Goal: Task Accomplishment & Management: Manage account settings

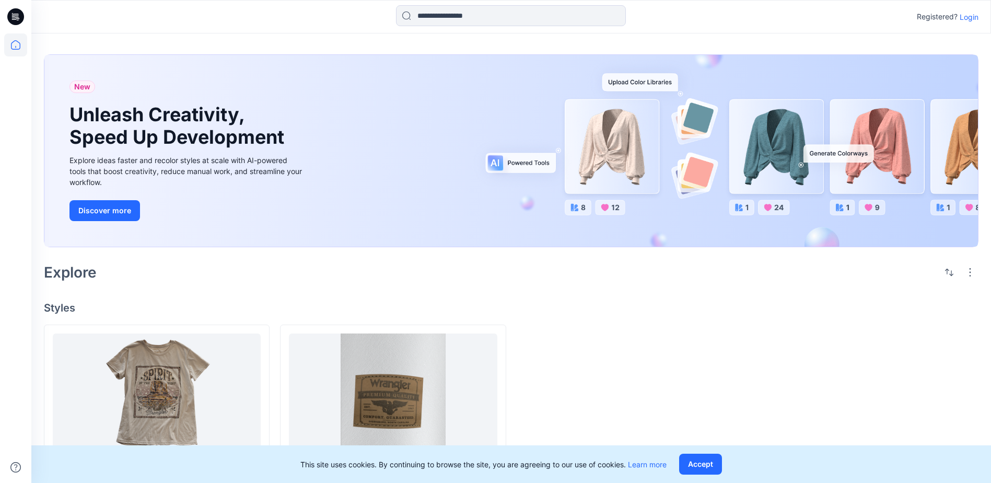
click at [968, 19] on p "Login" at bounding box center [969, 16] width 19 height 11
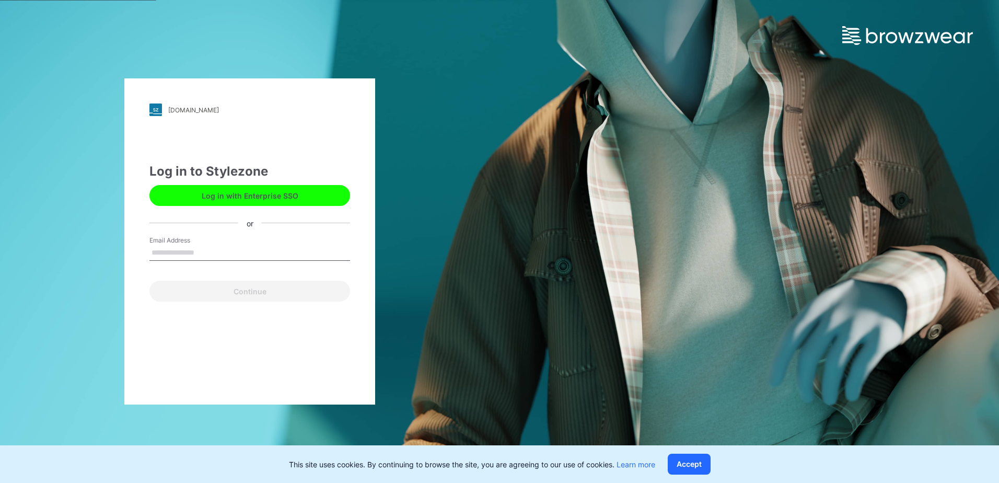
click at [256, 195] on button "Log in with Enterprise SSO" at bounding box center [249, 195] width 201 height 21
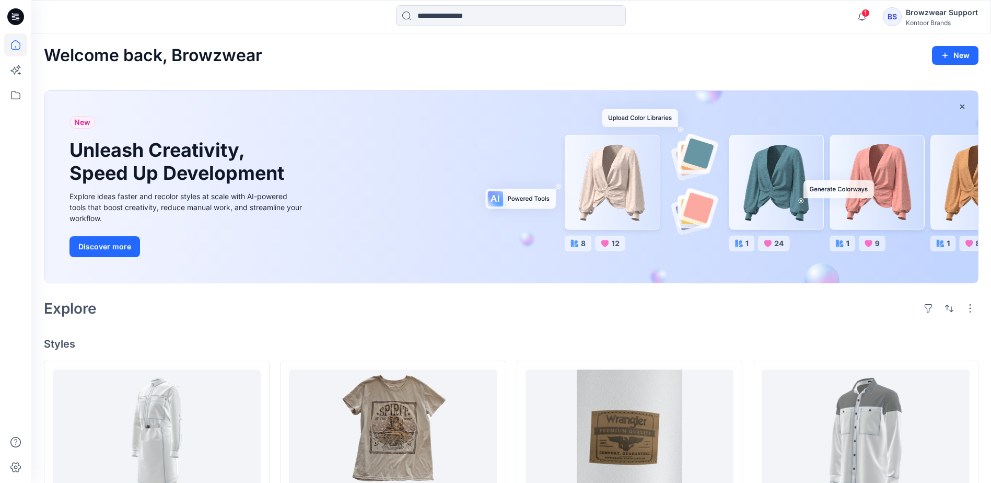
click at [926, 19] on div "Kontoor Brands" at bounding box center [942, 23] width 72 height 8
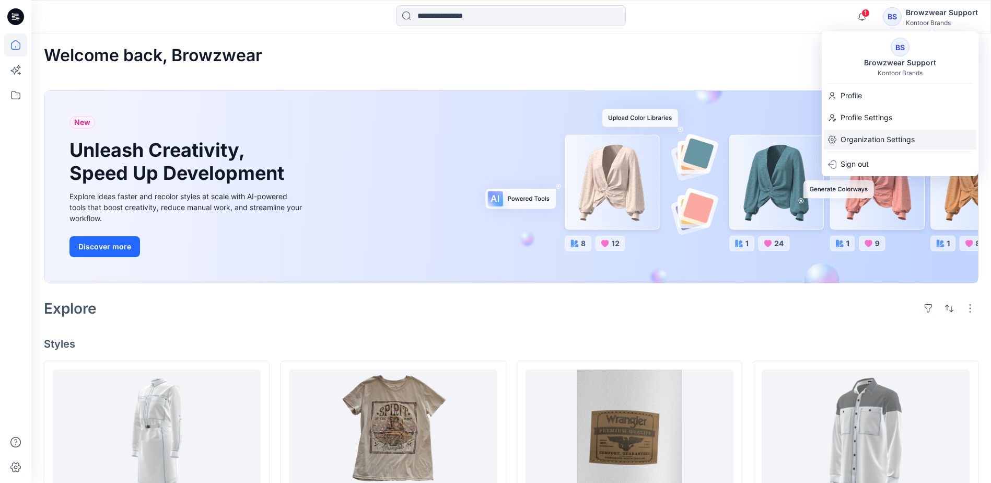
click at [882, 138] on p "Organization Settings" at bounding box center [877, 140] width 74 height 20
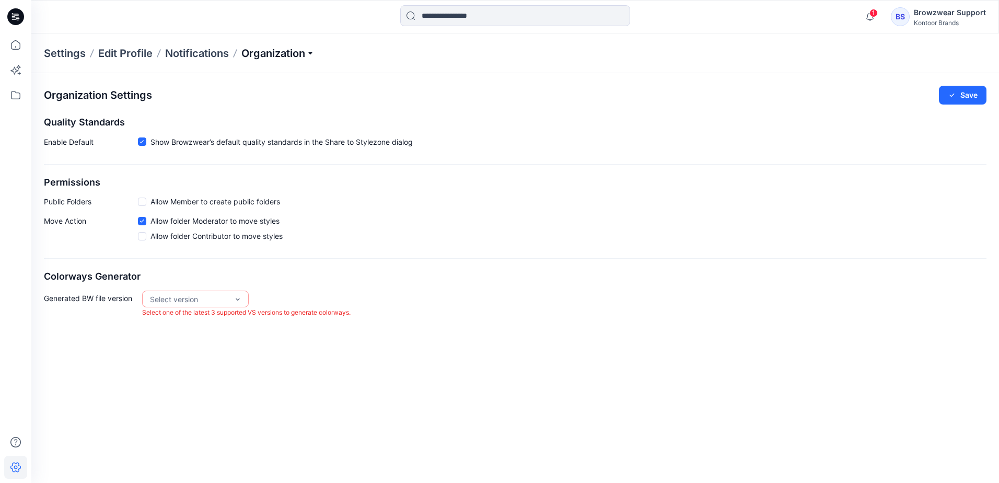
click at [309, 49] on p "Organization" at bounding box center [277, 53] width 73 height 15
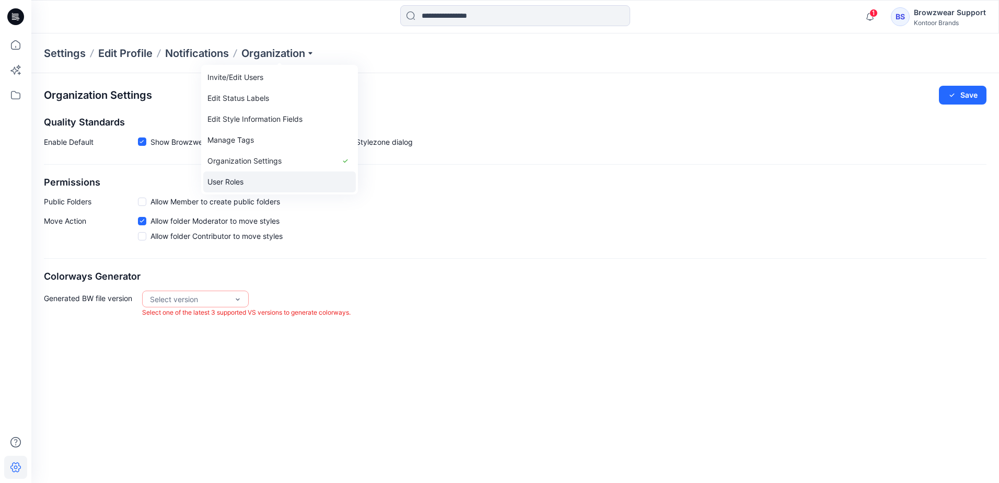
click at [275, 185] on link "User Roles" at bounding box center [279, 181] width 153 height 21
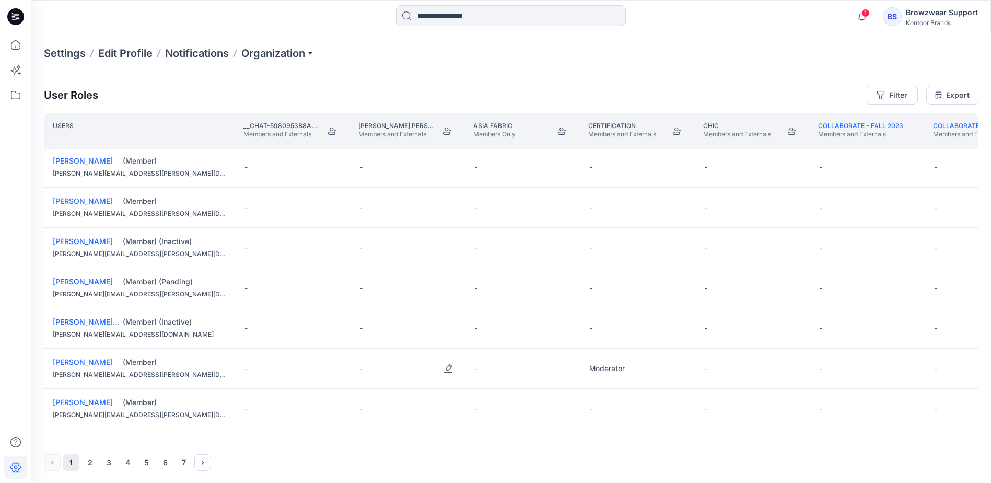
scroll to position [1, 0]
click at [185, 465] on button "7" at bounding box center [184, 461] width 17 height 17
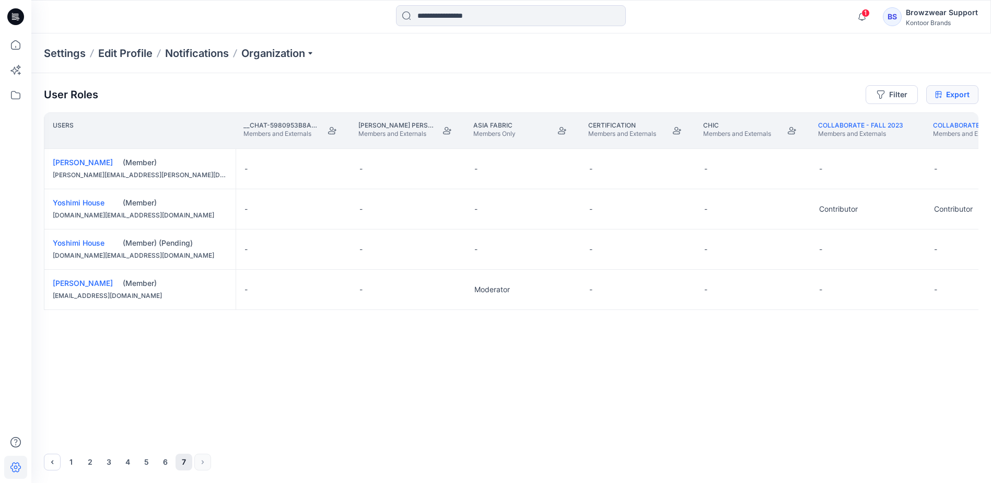
click at [960, 91] on link "Export" at bounding box center [952, 94] width 52 height 19
click at [244, 85] on div "User Roles Filter Export Users __chat-5980953b8ace3233efabfccc-599c319c8ace3233…" at bounding box center [511, 278] width 960 height 410
click at [202, 354] on div "Users __chat-5980953b8ace3233efabfccc-599c319c8ace3233f1779ebf Members and Exte…" at bounding box center [511, 277] width 935 height 329
click at [169, 462] on button "6" at bounding box center [165, 462] width 17 height 17
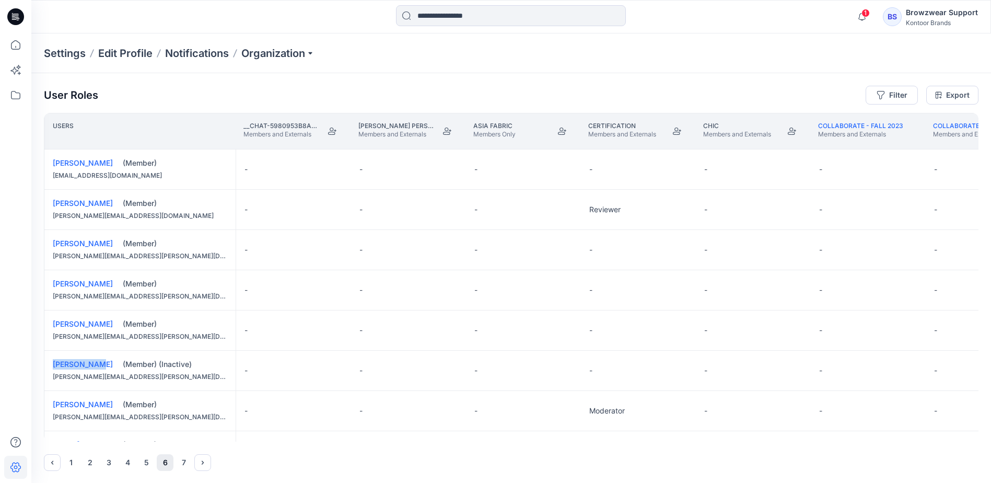
drag, startPoint x: 94, startPoint y: 364, endPoint x: 51, endPoint y: 369, distance: 42.6
click at [51, 369] on div "[PERSON_NAME] (Member) (Inactive) [PERSON_NAME][EMAIL_ADDRESS][PERSON_NAME][DOM…" at bounding box center [139, 371] width 191 height 40
copy link "[PERSON_NAME]"
click at [436, 80] on div "User Roles Filter Export Users __chat-5980953b8ace3233efabfccc-599c319c8ace3233…" at bounding box center [511, 278] width 960 height 410
